Goal: Task Accomplishment & Management: Manage account settings

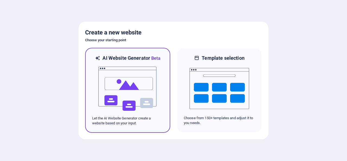
click at [140, 87] on img at bounding box center [128, 89] width 60 height 54
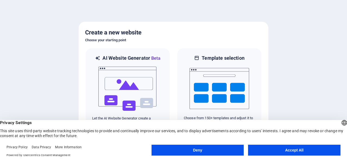
click at [201, 149] on button "Deny" at bounding box center [198, 149] width 92 height 11
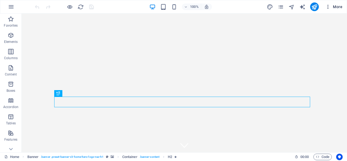
click at [328, 5] on icon "button" at bounding box center [327, 6] width 5 height 5
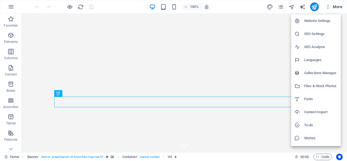
click at [336, 7] on div at bounding box center [173, 80] width 347 height 161
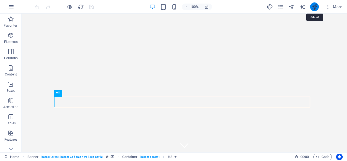
click at [314, 7] on icon "publish" at bounding box center [314, 7] width 6 height 6
click at [329, 8] on icon "button" at bounding box center [327, 6] width 5 height 5
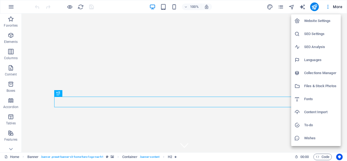
click at [323, 33] on h6 "SEO Settings" at bounding box center [320, 34] width 33 height 7
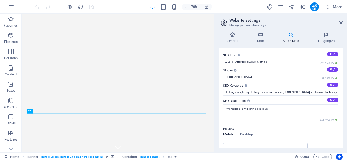
click at [274, 61] on input "Ly Luxe - Affordable Luxury Clothing" at bounding box center [280, 62] width 115 height 7
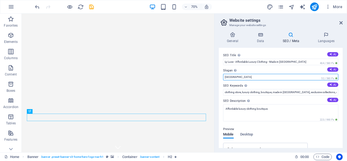
drag, startPoint x: 239, startPoint y: 75, endPoint x: 220, endPoint y: 76, distance: 19.0
click at [220, 76] on div "SEO Title The title of your website - make it something that stands out in sear…" at bounding box center [281, 98] width 124 height 100
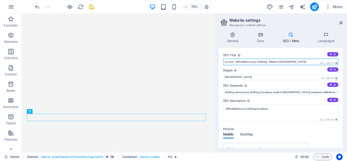
drag, startPoint x: 290, startPoint y: 61, endPoint x: 270, endPoint y: 62, distance: 19.8
click at [270, 62] on input "Ly Luxe - Affordable Luxury Clothing - Made in USA" at bounding box center [280, 62] width 115 height 7
type input "Ly Luxe - Affordable Luxury Clothing -"
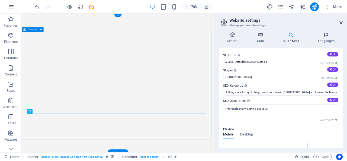
drag, startPoint x: 268, startPoint y: 91, endPoint x: 240, endPoint y: 89, distance: 28.8
drag, startPoint x: 235, startPoint y: 74, endPoint x: 218, endPoint y: 73, distance: 17.7
click at [218, 73] on div "General Data SEO / Meta Languages Website name lyluxestore.com Logo Drag files …" at bounding box center [280, 90] width 133 height 124
paste input "Made in USA"
type input "Made in USA"
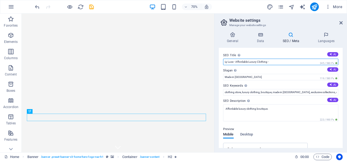
click at [281, 63] on input "Ly Luxe - Affordable Luxury Clothing -" at bounding box center [280, 62] width 115 height 7
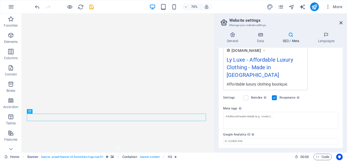
scroll to position [106, 0]
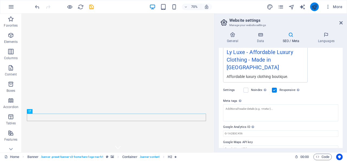
type input "Ly Luxe - Affordable Luxury Clothing"
click at [317, 8] on icon "publish" at bounding box center [314, 7] width 6 height 6
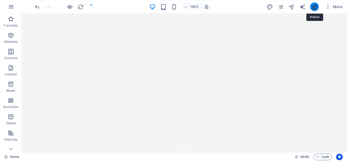
click at [315, 7] on icon "publish" at bounding box center [314, 7] width 6 height 6
